Goal: Transaction & Acquisition: Book appointment/travel/reservation

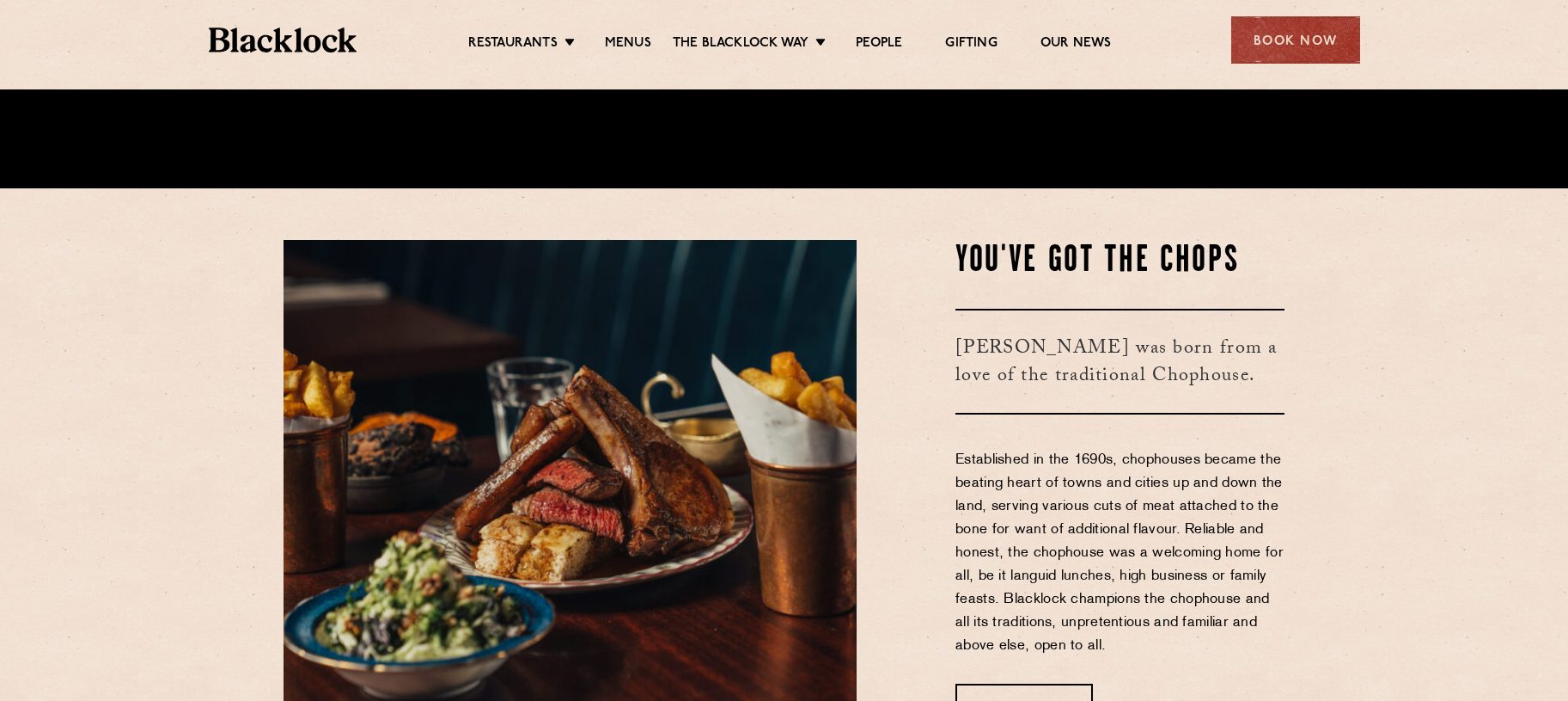
scroll to position [546, 0]
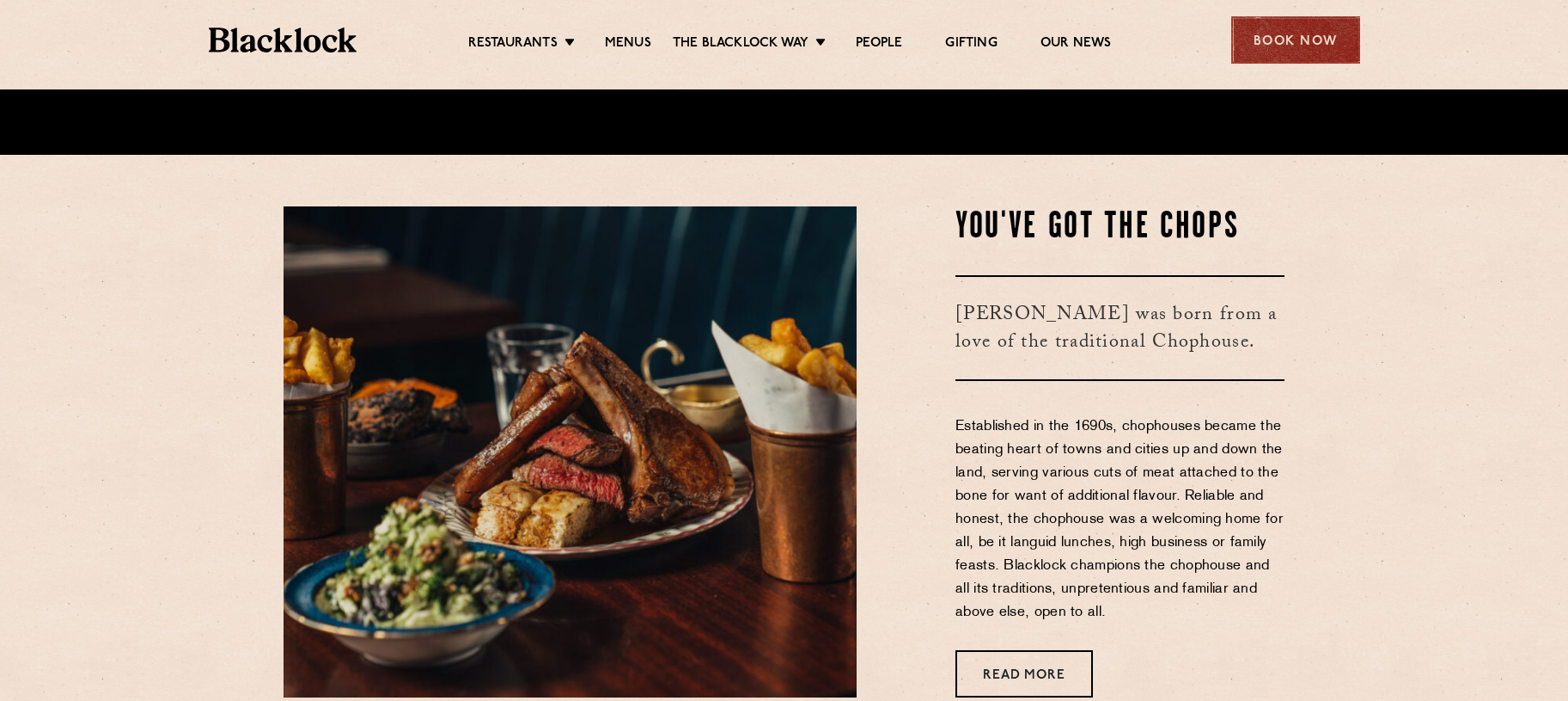
click at [1275, 47] on div "Book Now" at bounding box center [1295, 39] width 128 height 47
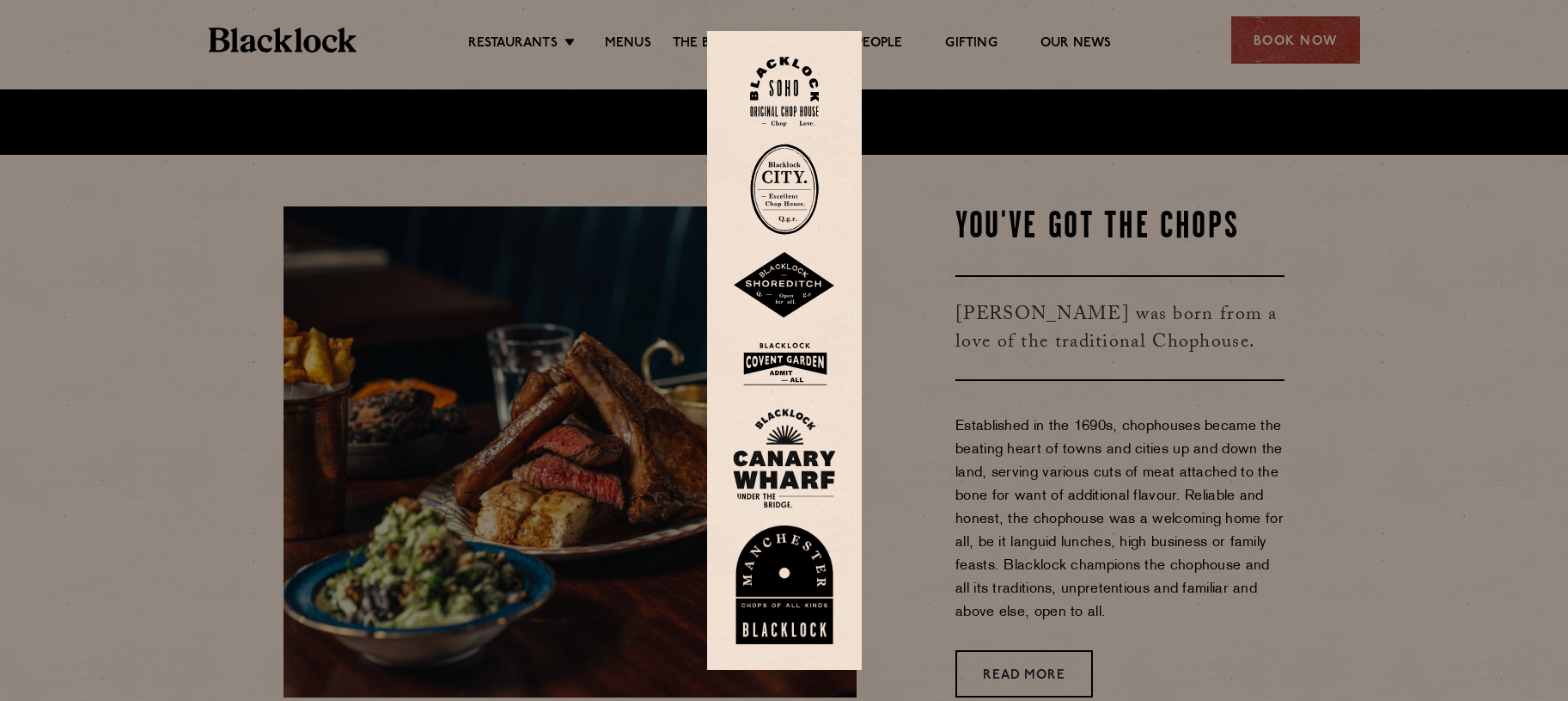
click at [783, 113] on img at bounding box center [784, 91] width 68 height 69
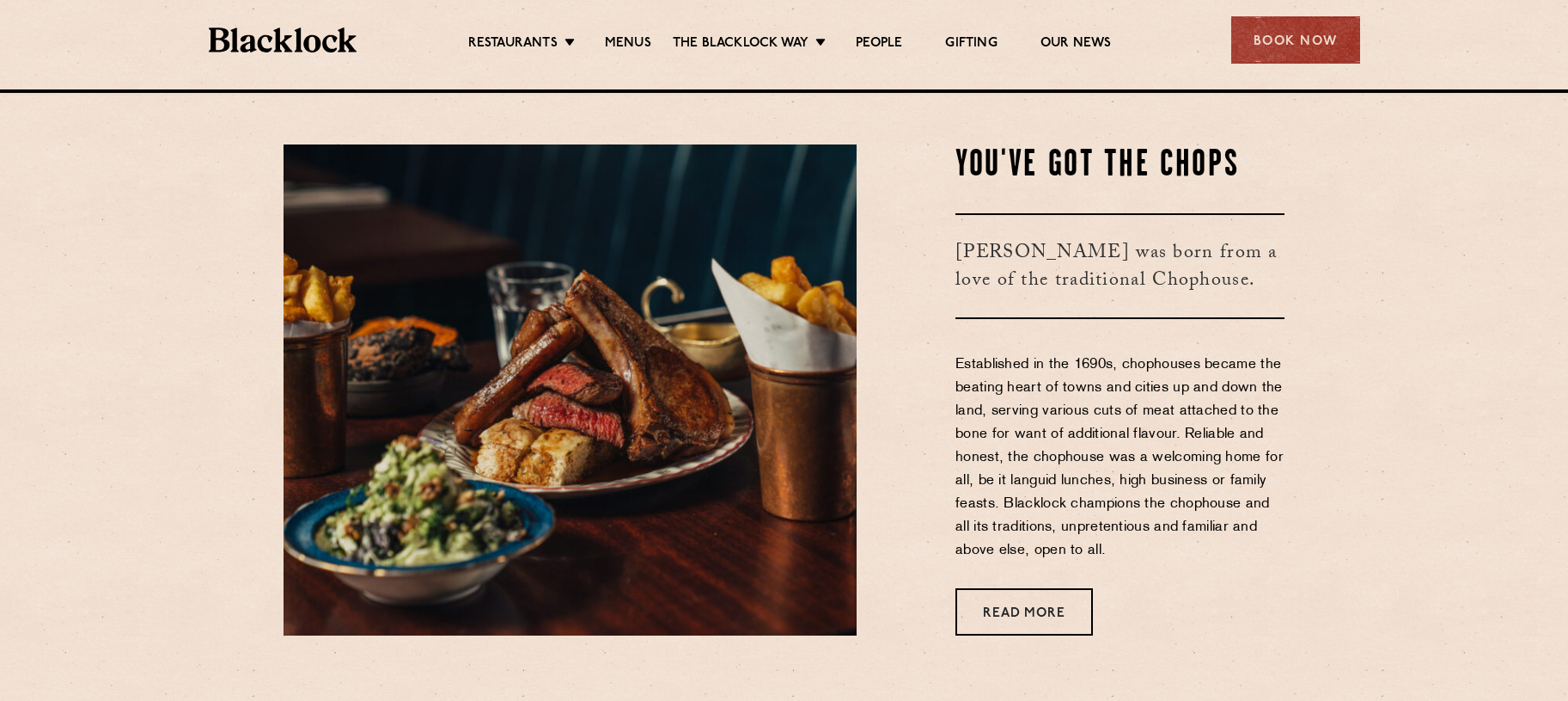
scroll to position [618, 0]
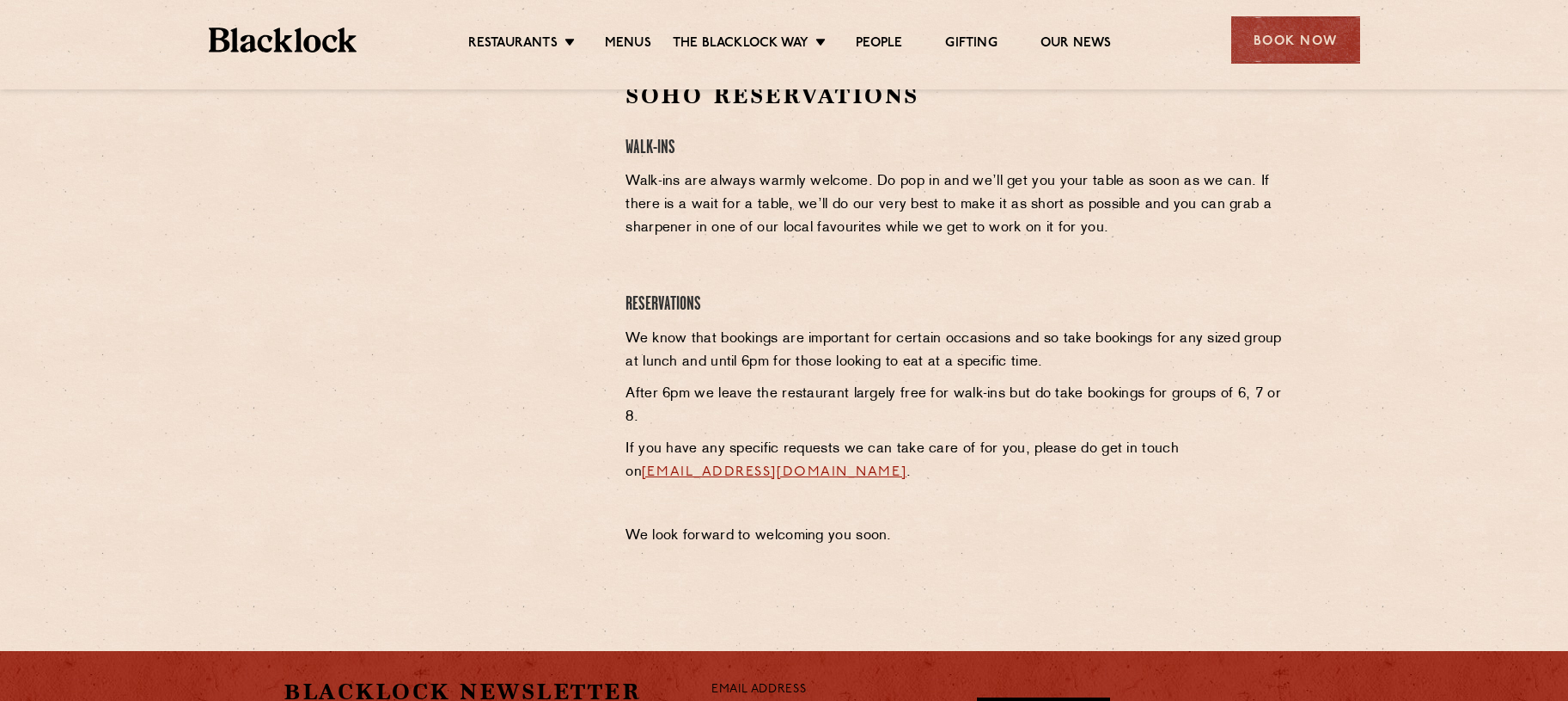
scroll to position [582, 0]
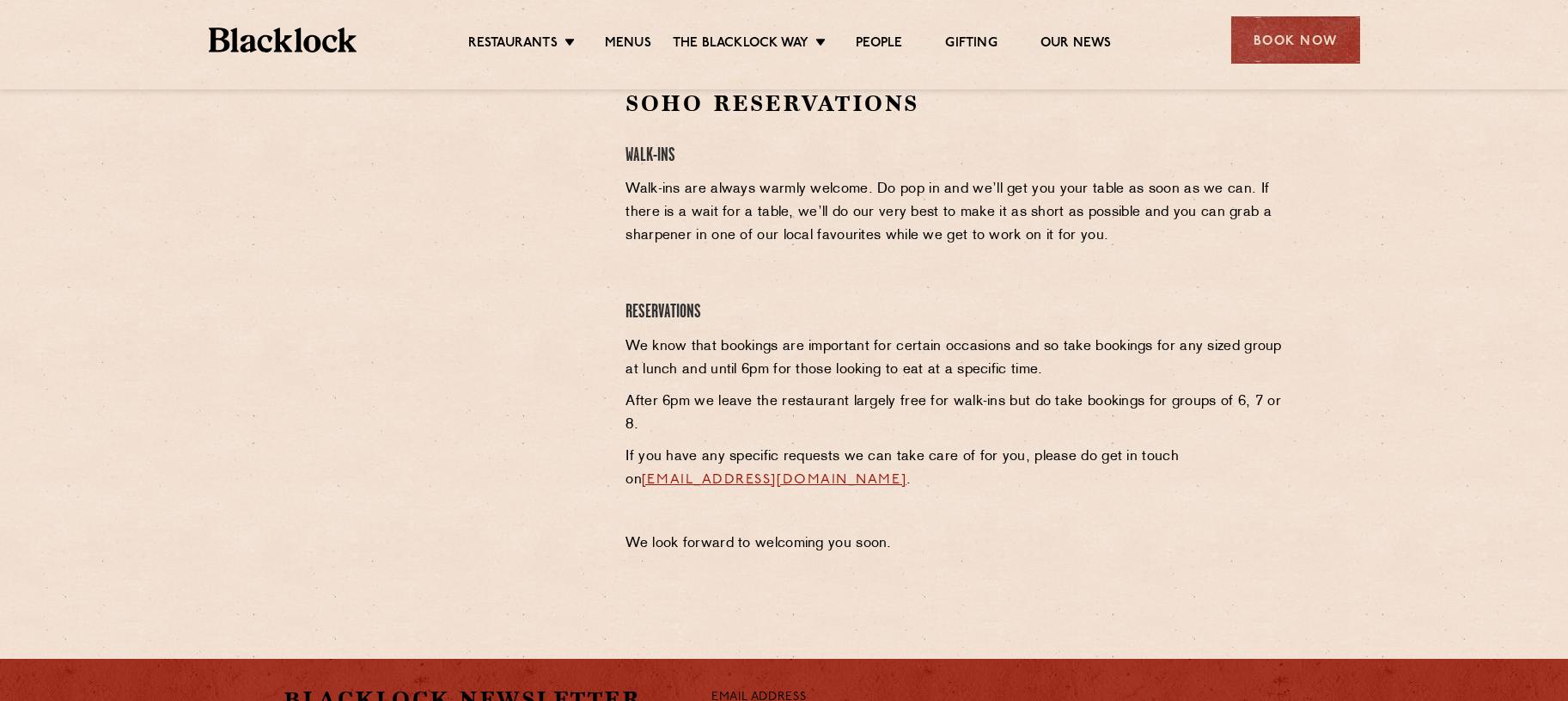
click at [638, 160] on h4 "Walk-Ins" at bounding box center [955, 156] width 659 height 23
